Goal: Transaction & Acquisition: Purchase product/service

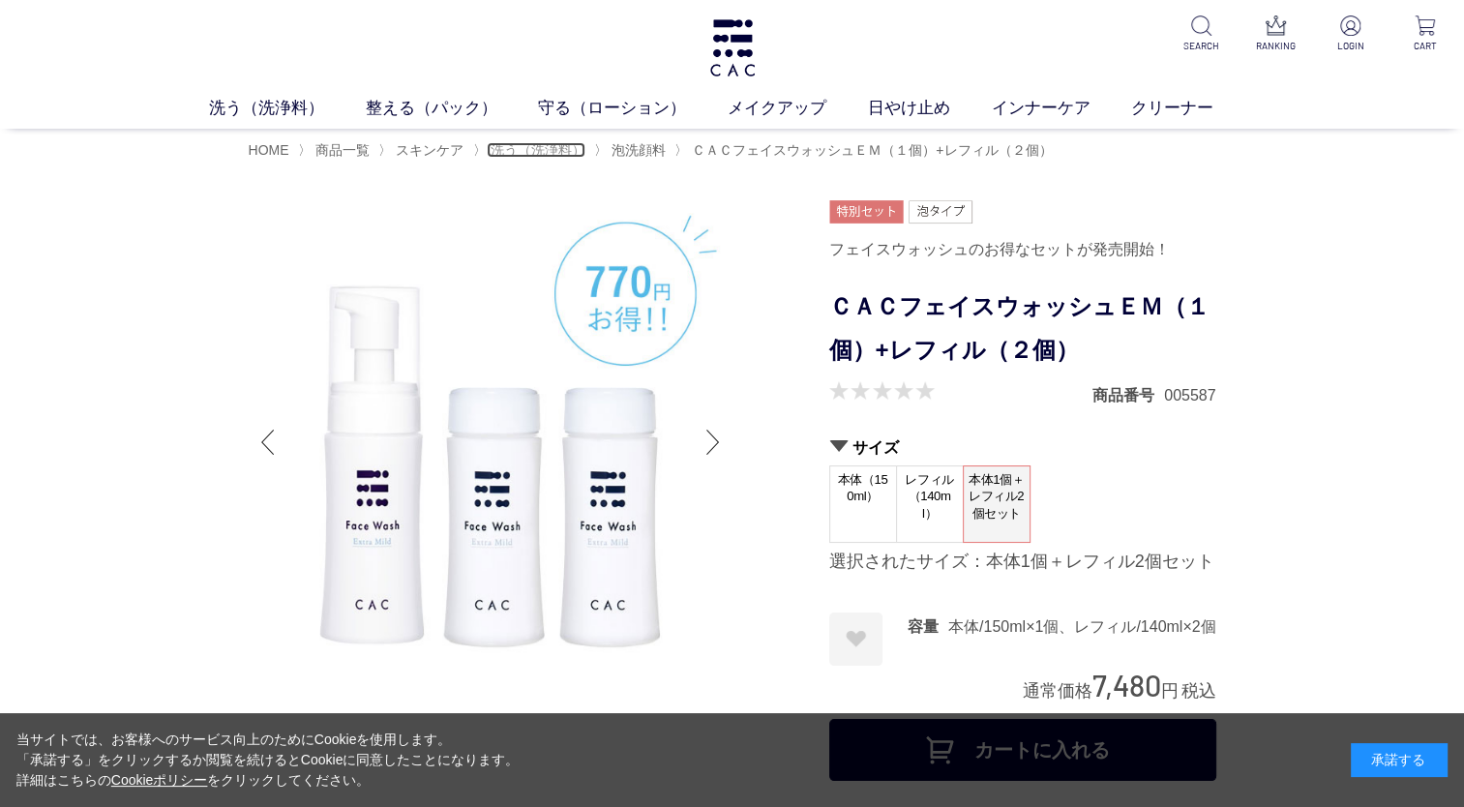
click at [529, 152] on span "洗う（洗浄料）" at bounding box center [538, 149] width 95 height 15
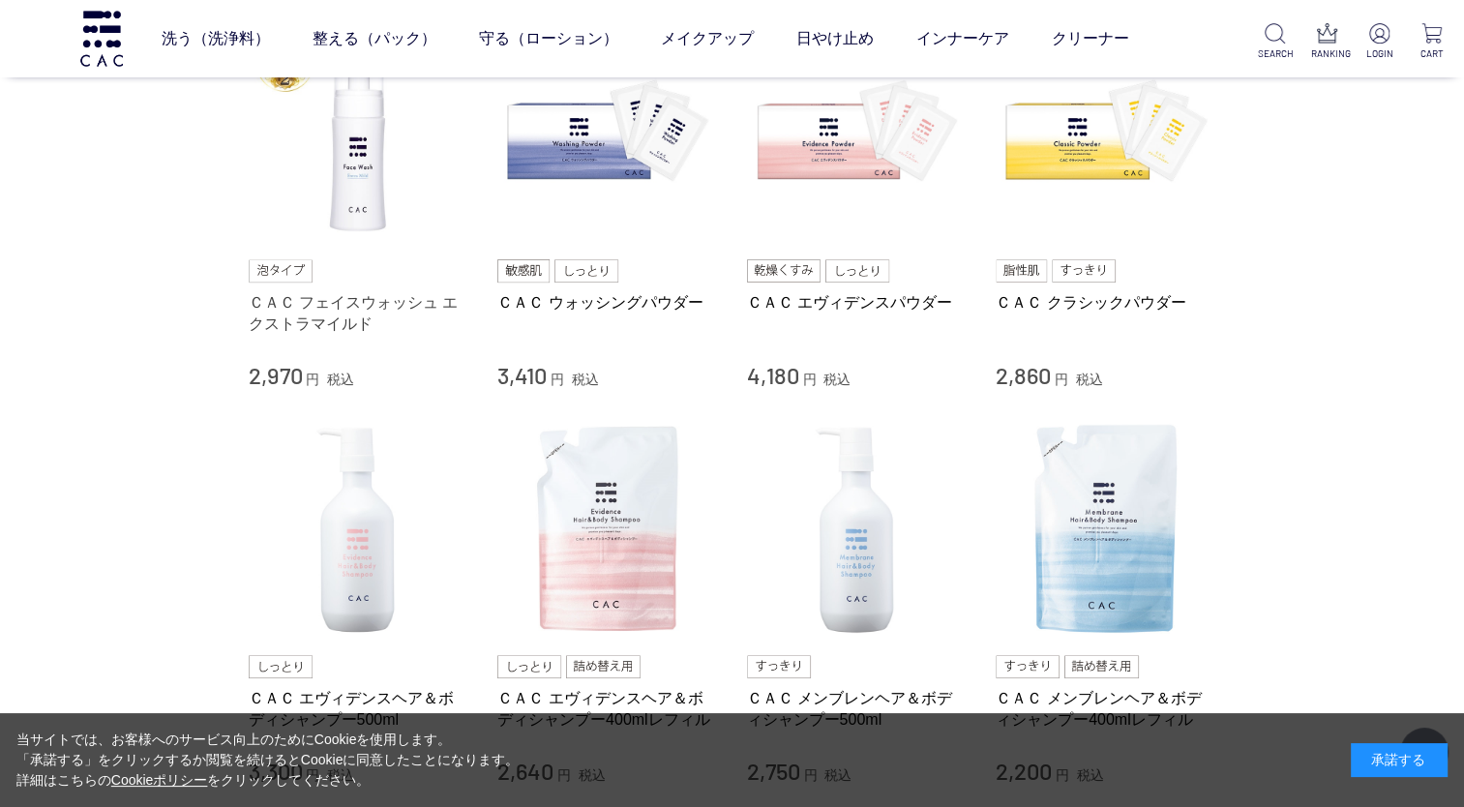
scroll to position [290, 0]
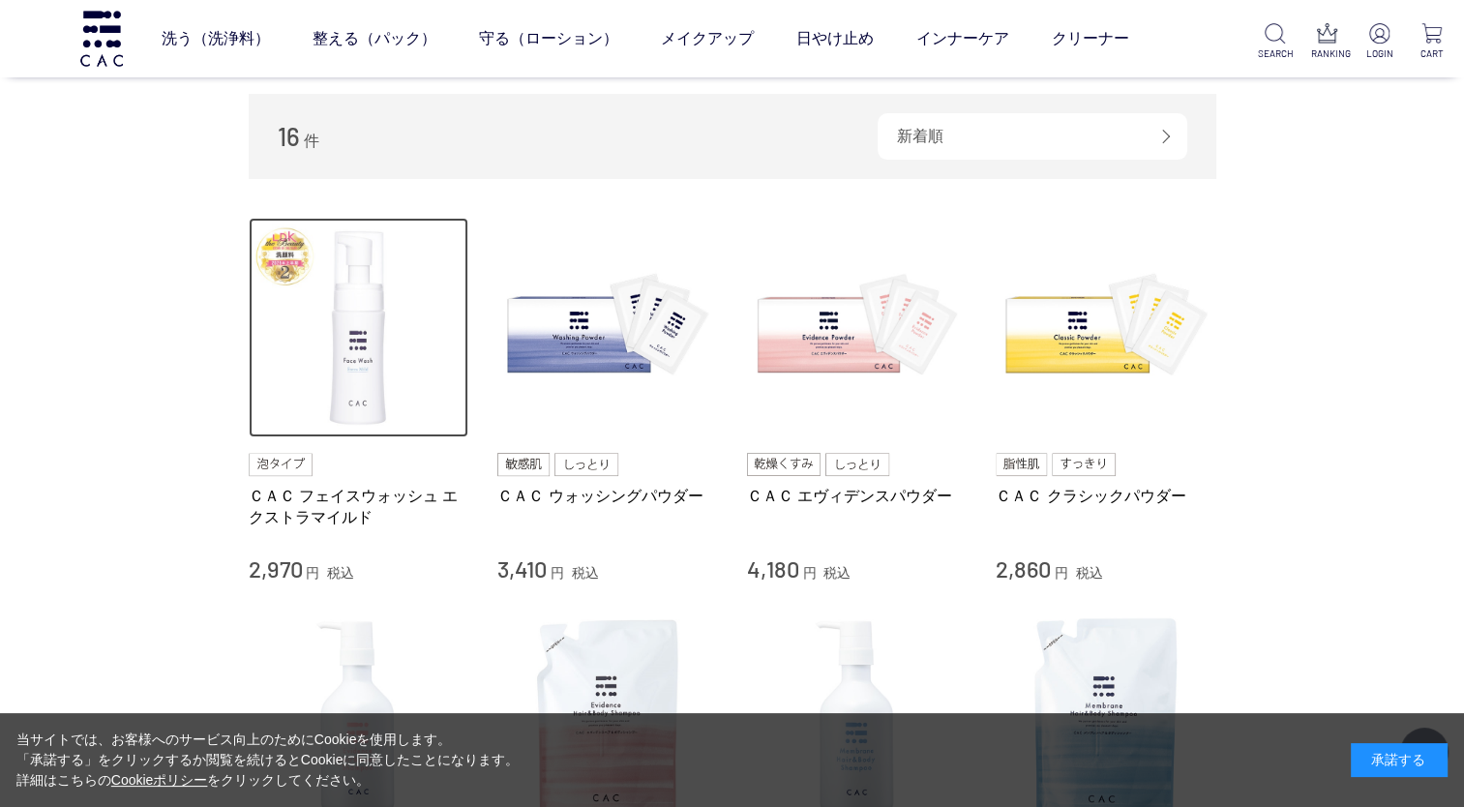
click at [404, 395] on img at bounding box center [359, 328] width 221 height 221
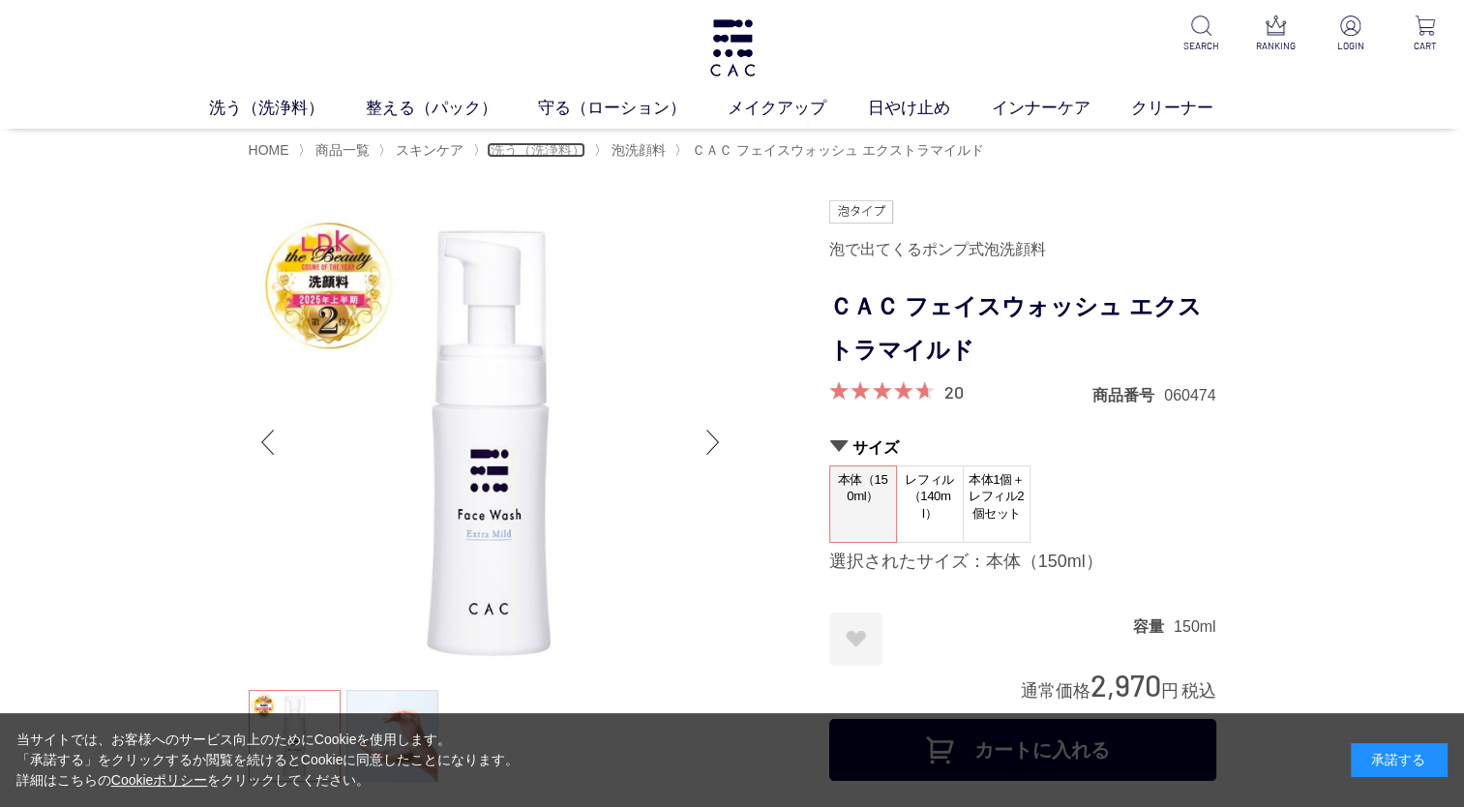
click at [563, 158] on span "洗う（洗浄料）" at bounding box center [538, 149] width 95 height 15
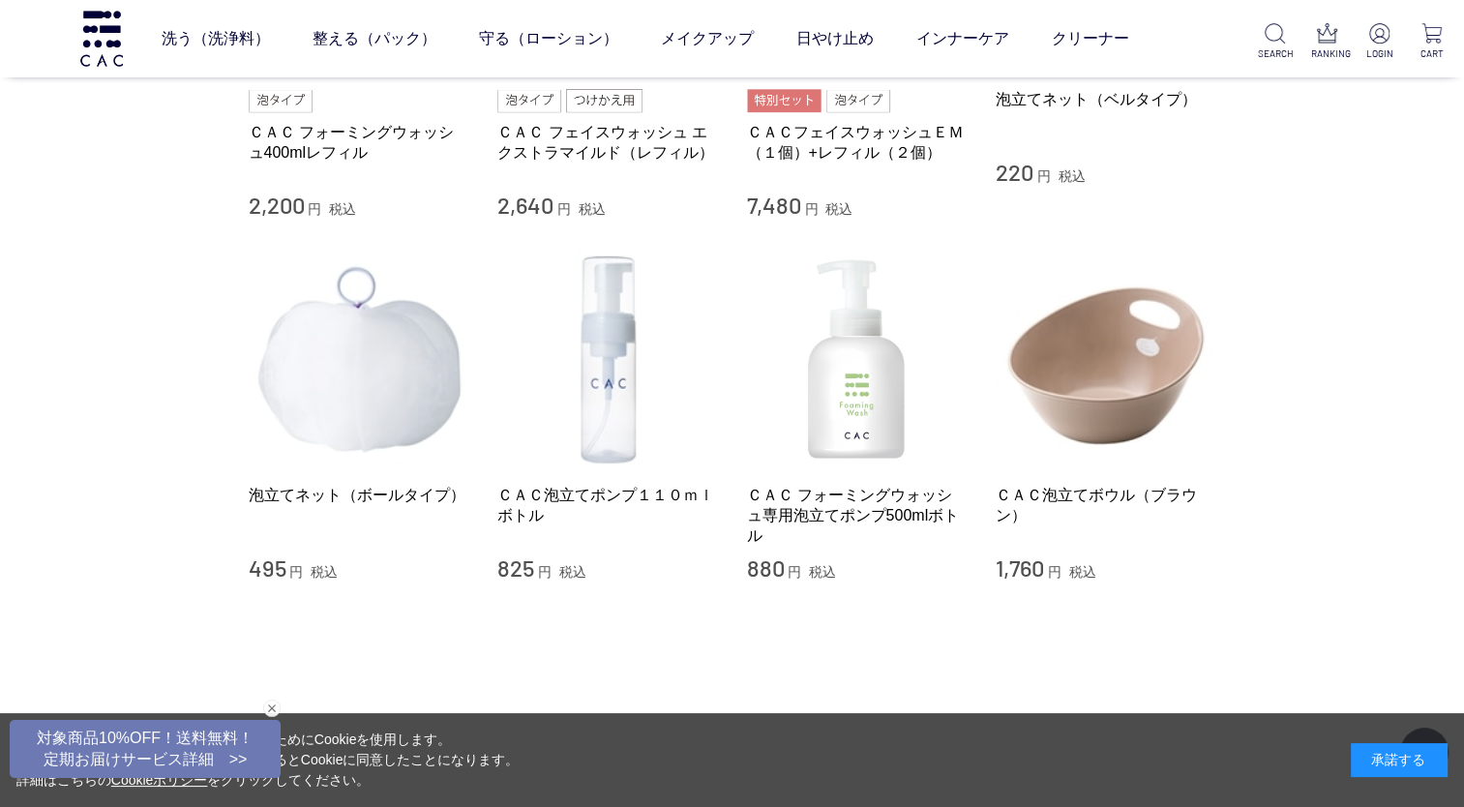
scroll to position [1451, 0]
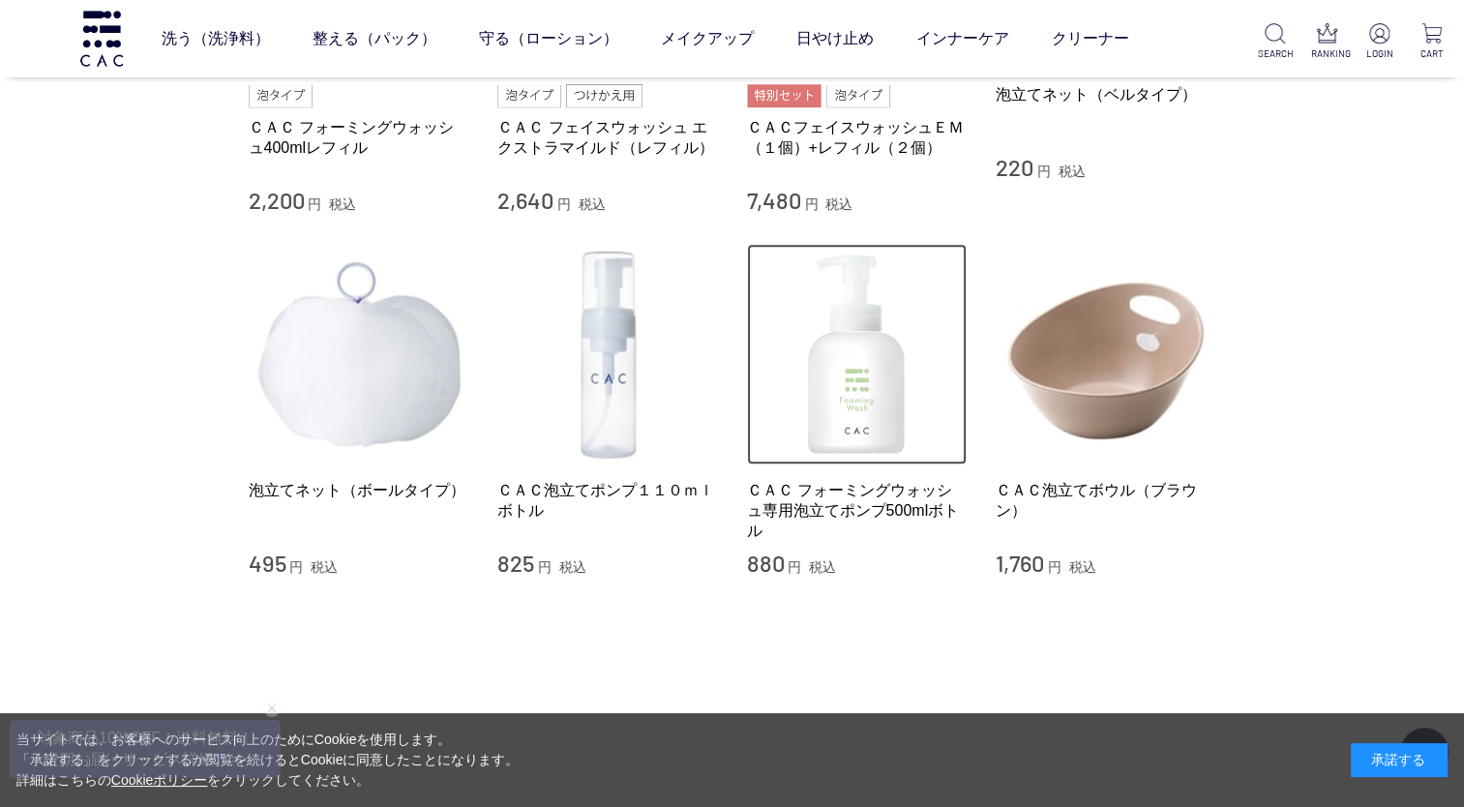
click at [844, 346] on img at bounding box center [857, 354] width 221 height 221
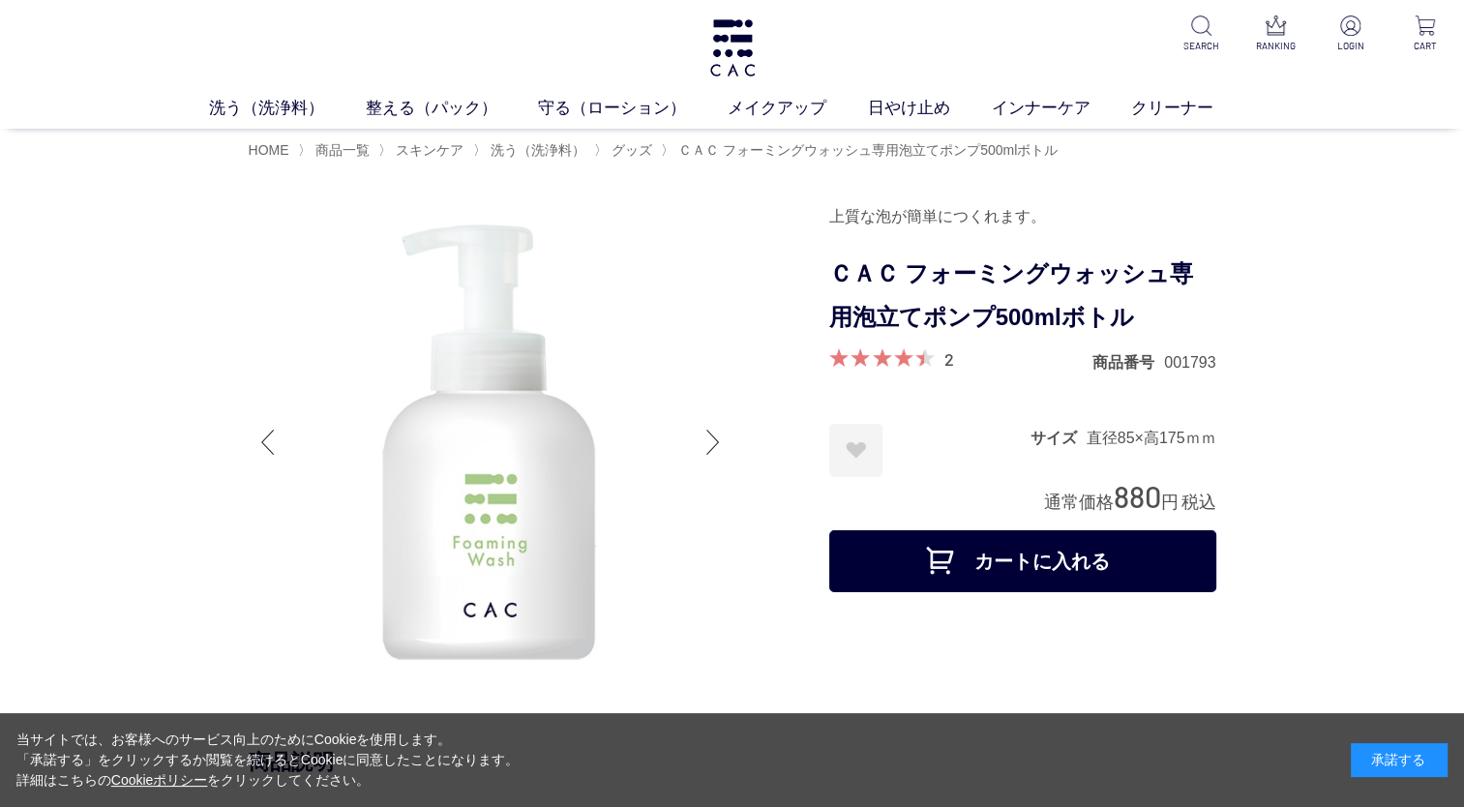
scroll to position [387, 0]
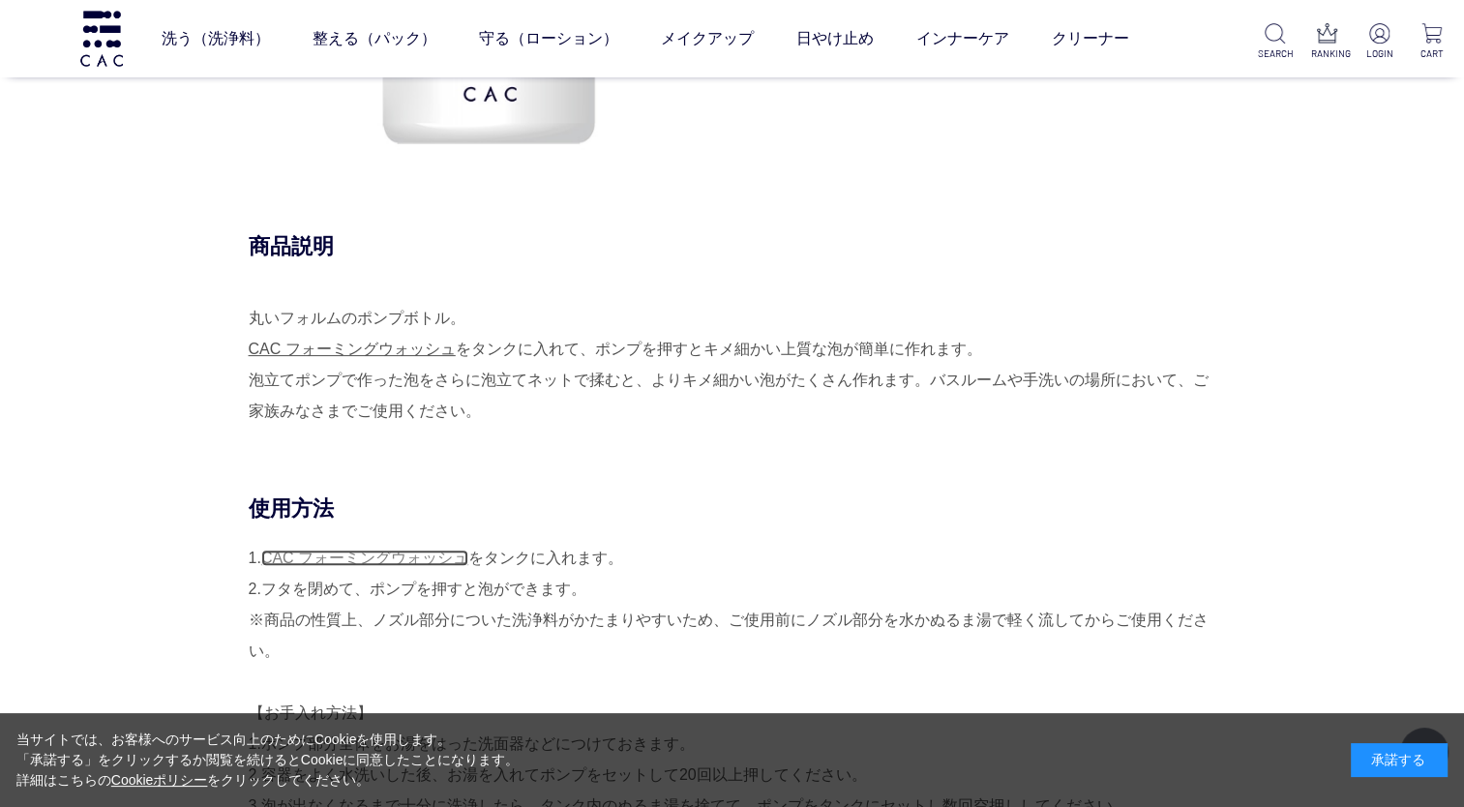
click at [394, 553] on link "CAC フォーミングウォッシュ" at bounding box center [364, 558] width 207 height 16
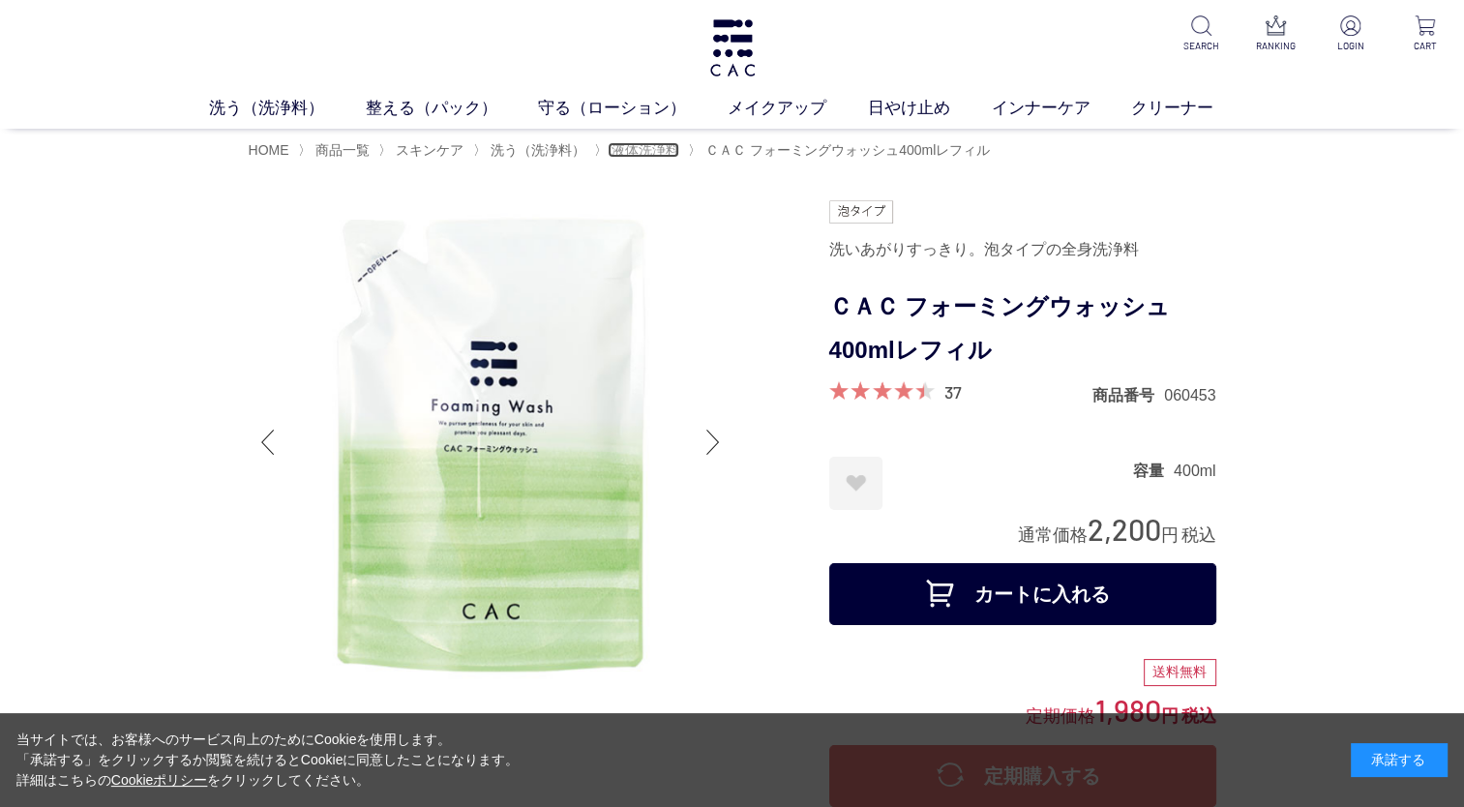
click at [636, 152] on span "液体洗浄料" at bounding box center [646, 149] width 68 height 15
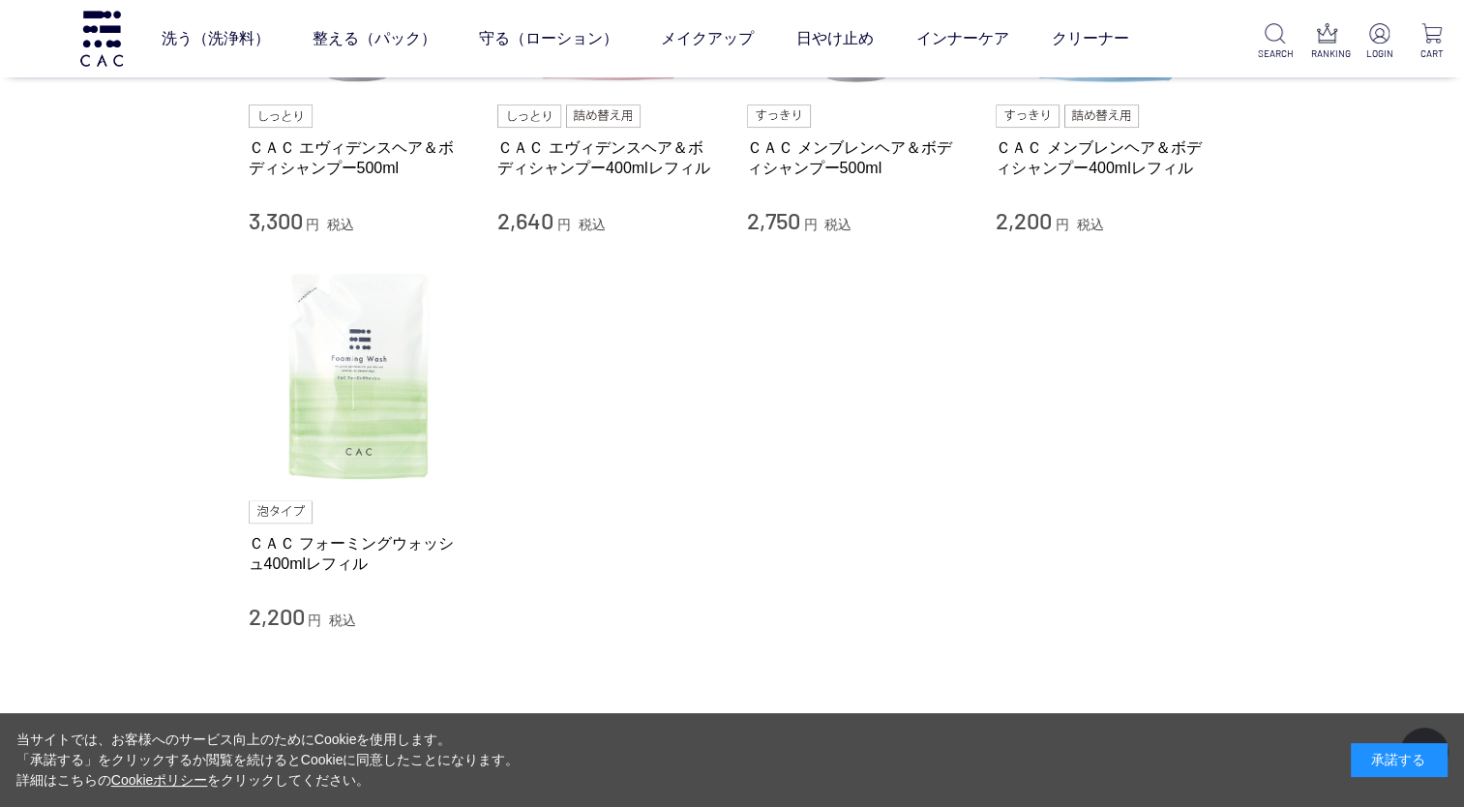
scroll to position [194, 0]
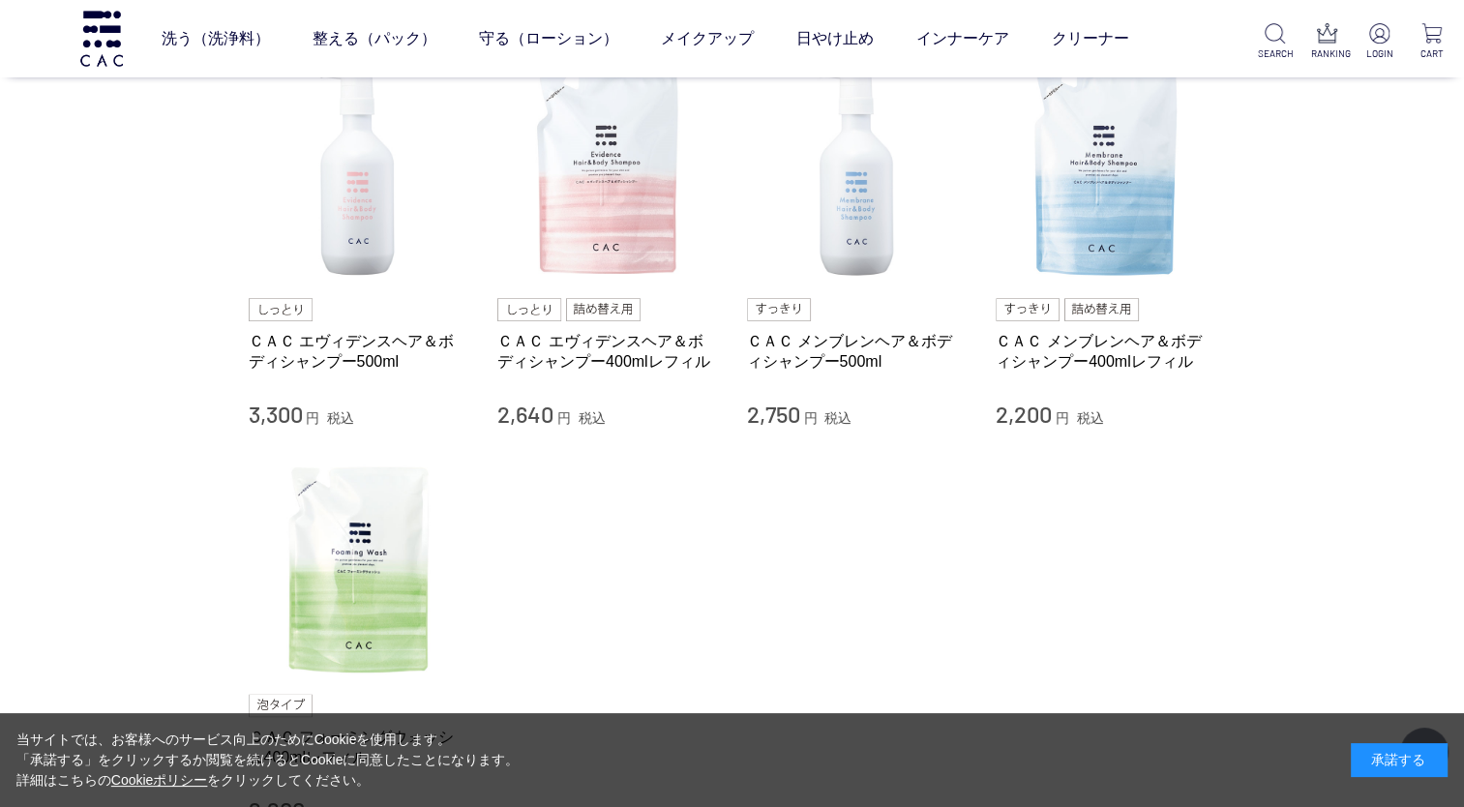
click at [576, 308] on img at bounding box center [603, 309] width 75 height 23
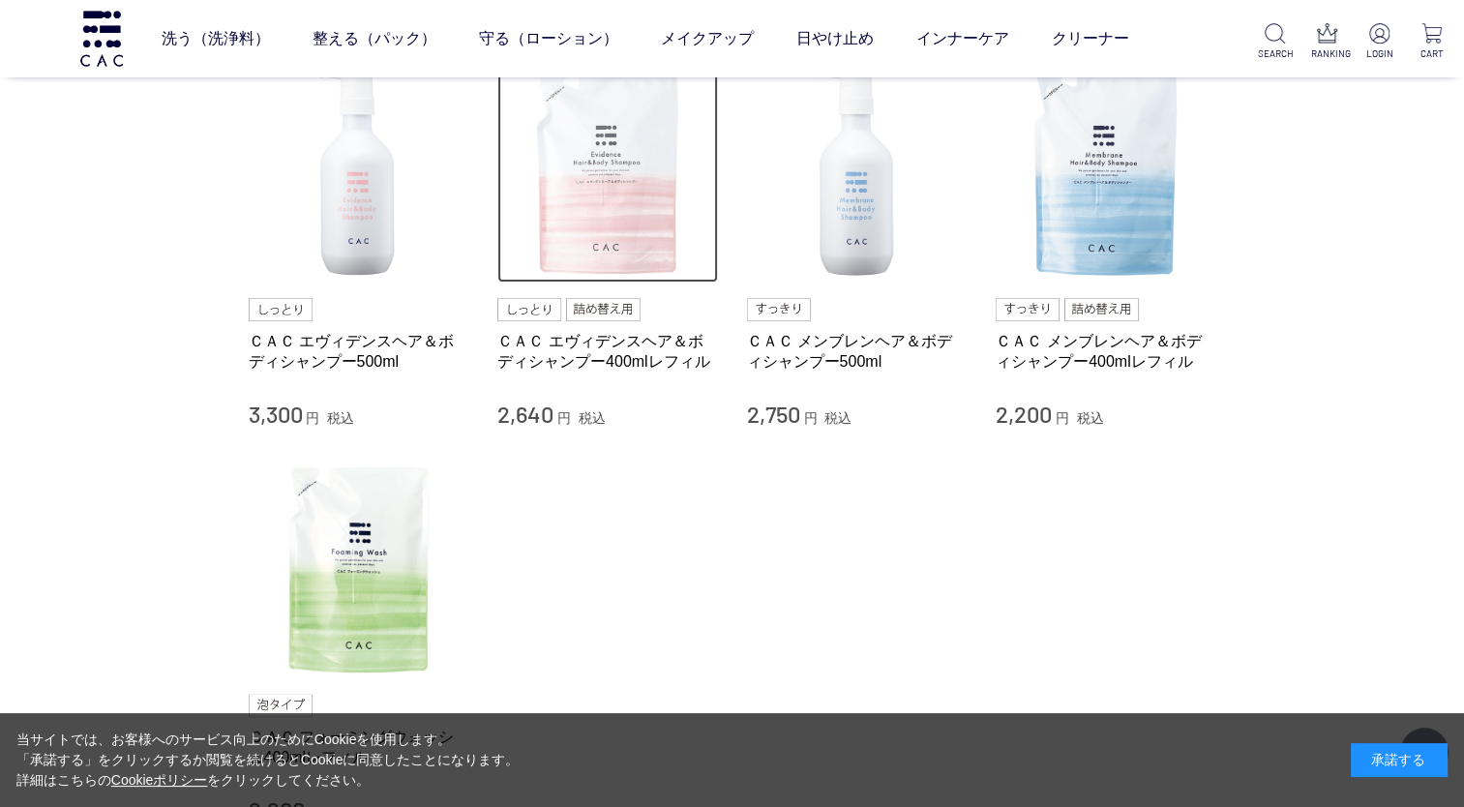
click at [591, 276] on img at bounding box center [607, 173] width 221 height 221
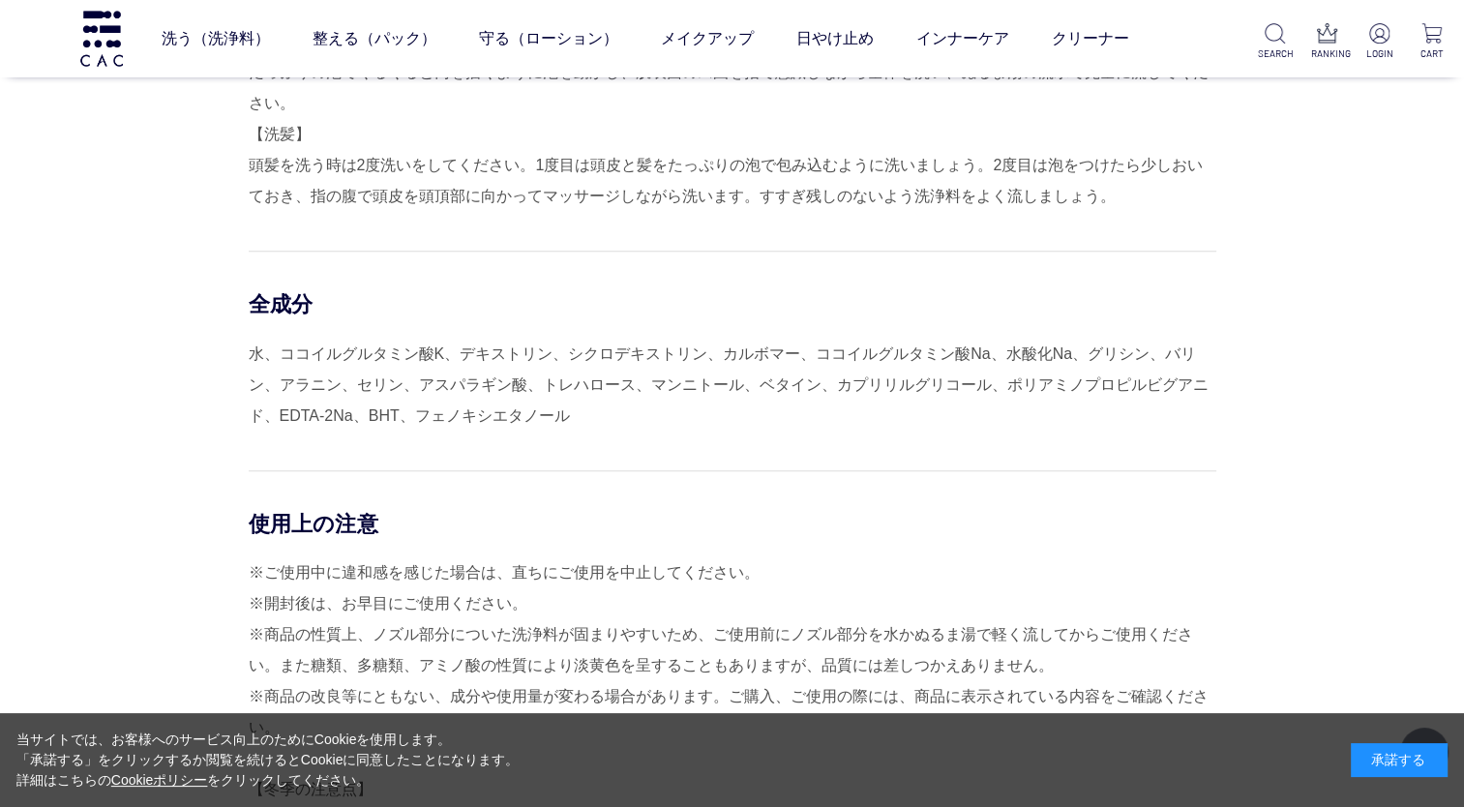
scroll to position [1742, 0]
